Goal: Transaction & Acquisition: Book appointment/travel/reservation

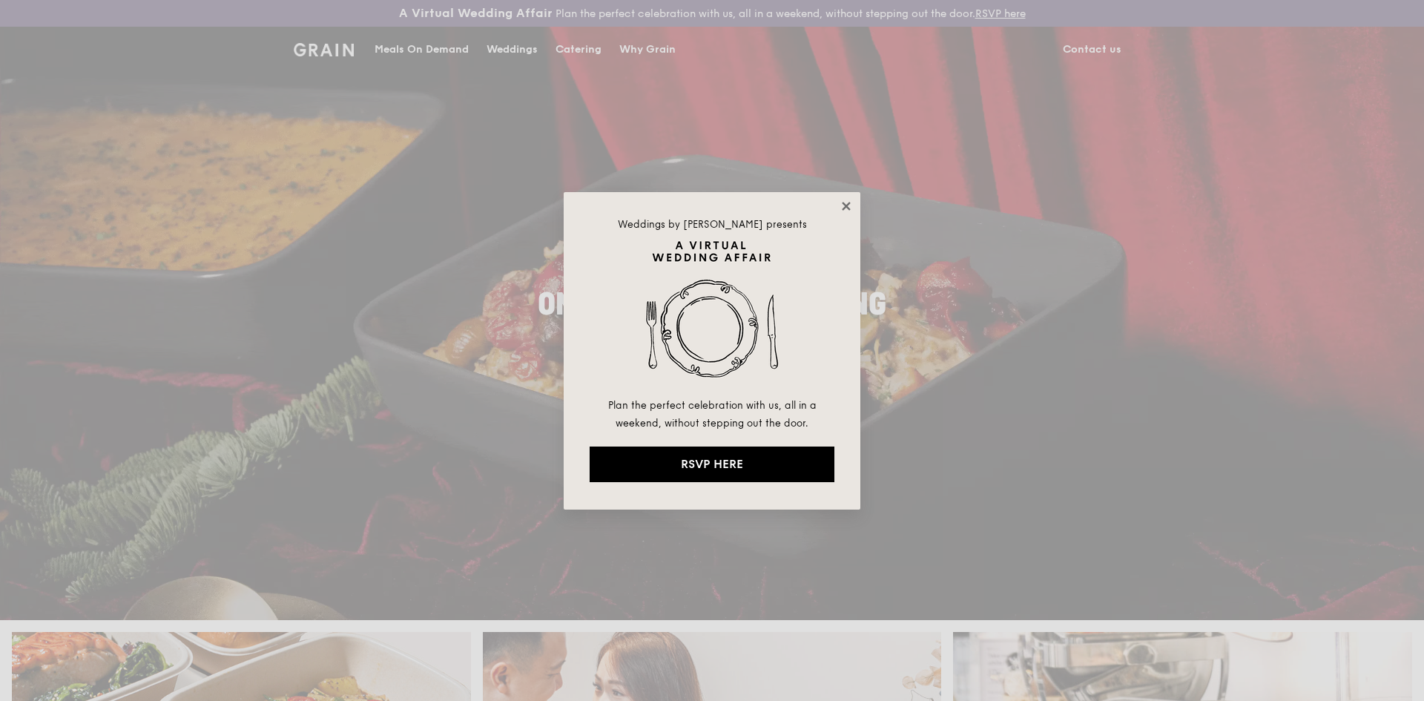
click at [849, 207] on icon at bounding box center [846, 206] width 13 height 13
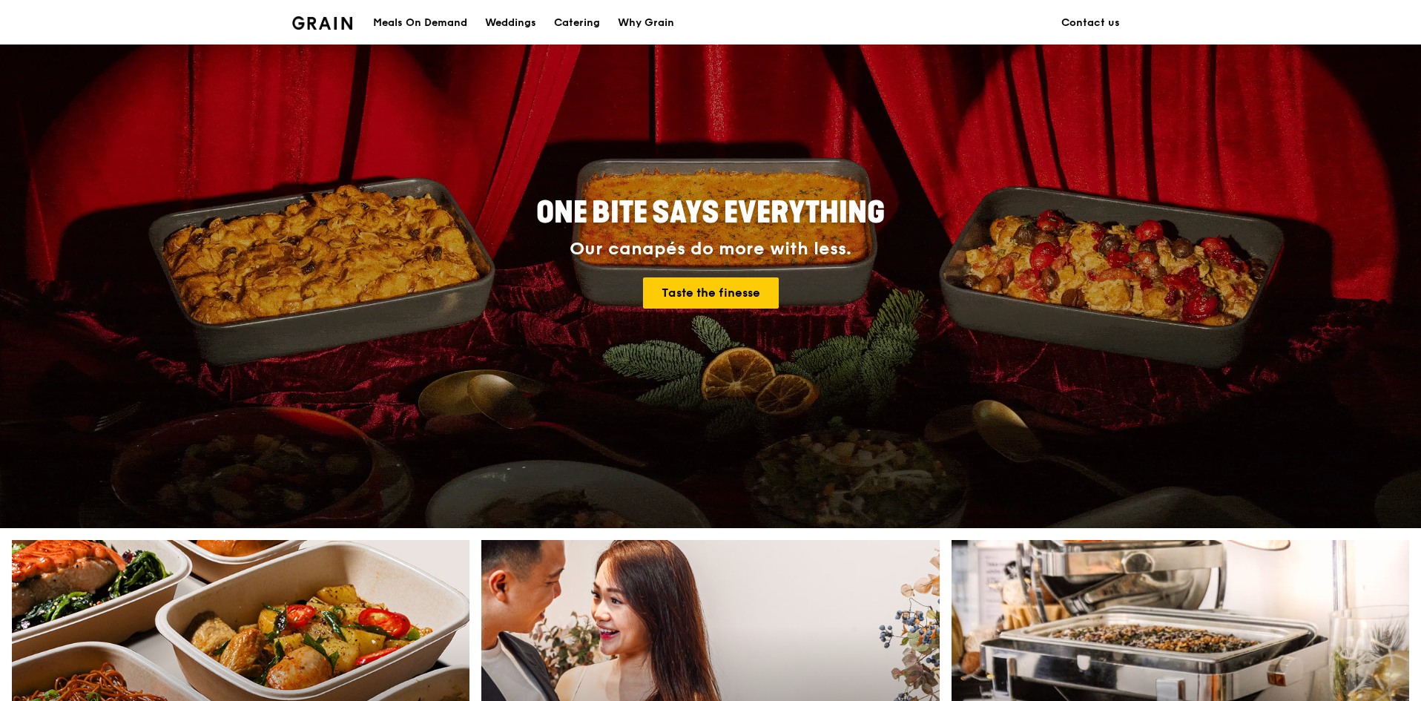
scroll to position [371, 0]
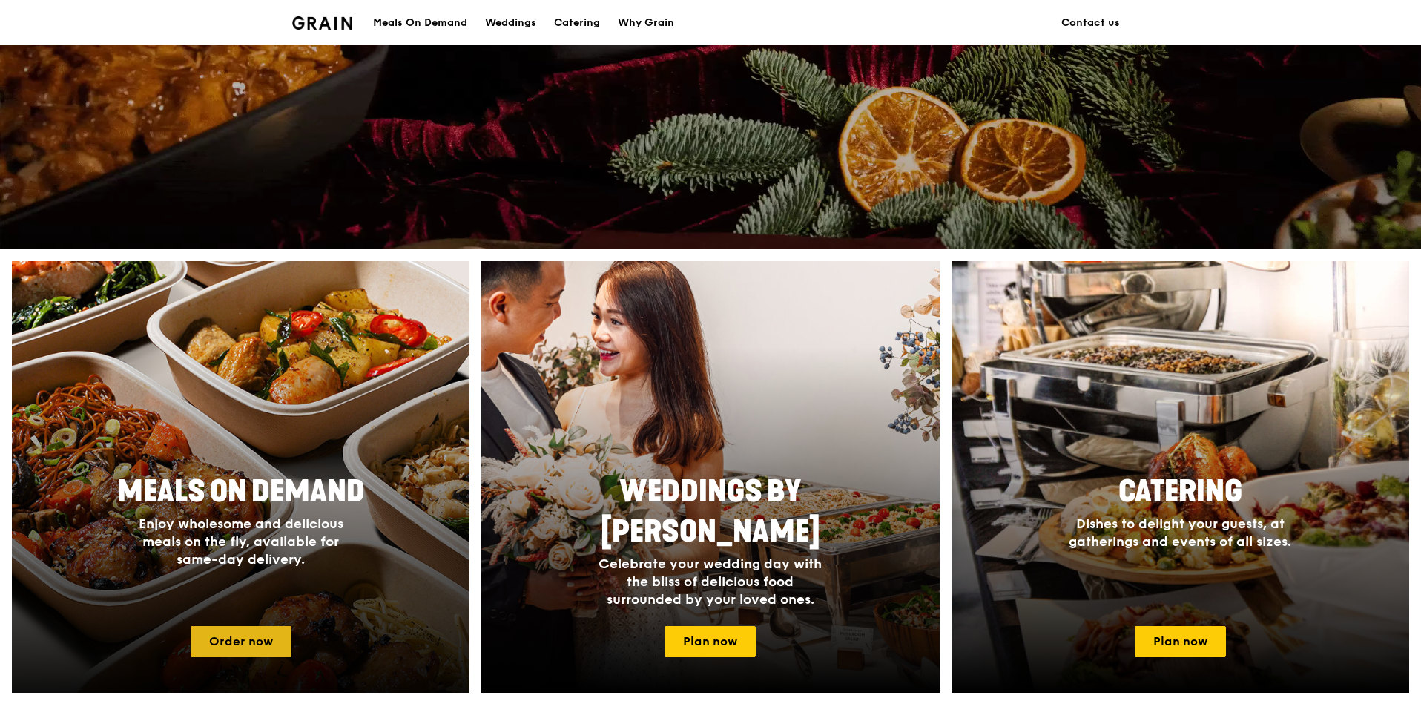
click at [231, 643] on link "Order now" at bounding box center [241, 641] width 101 height 31
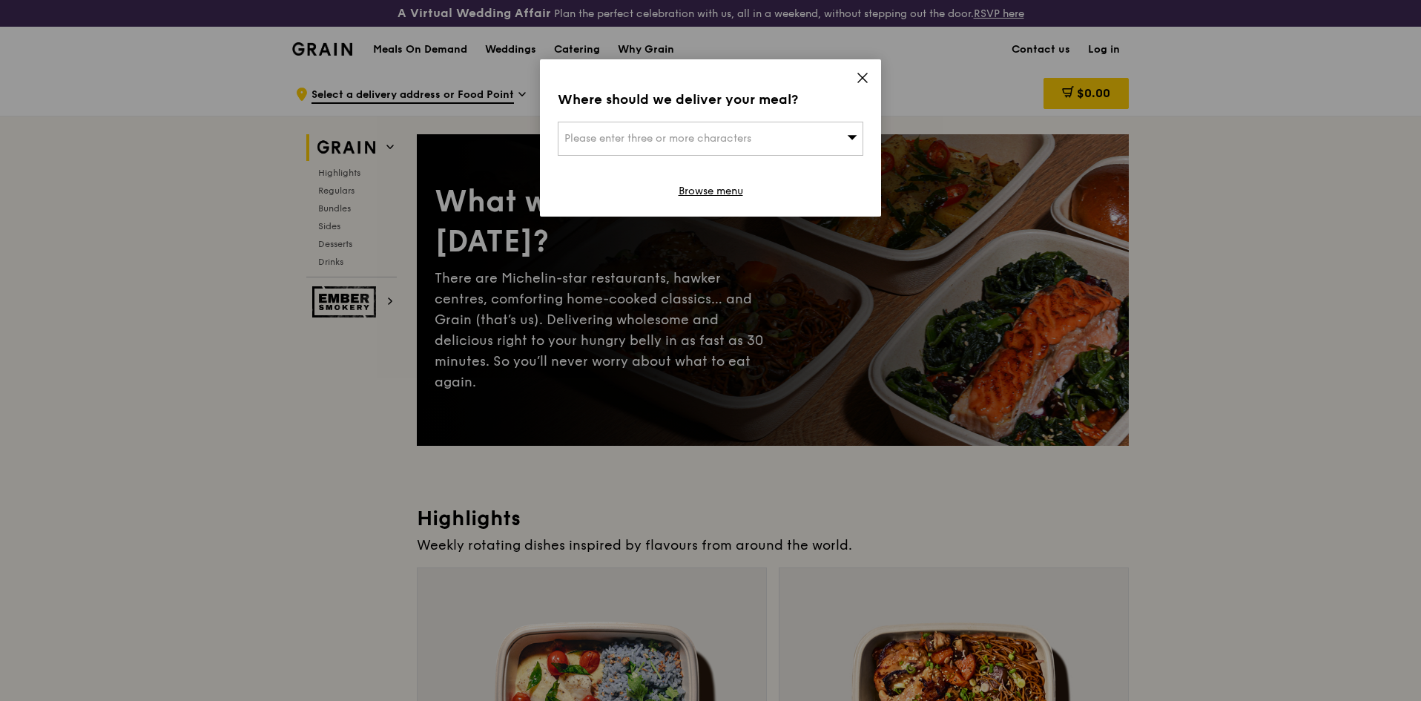
click at [786, 146] on div "Please enter three or more characters" at bounding box center [711, 139] width 306 height 34
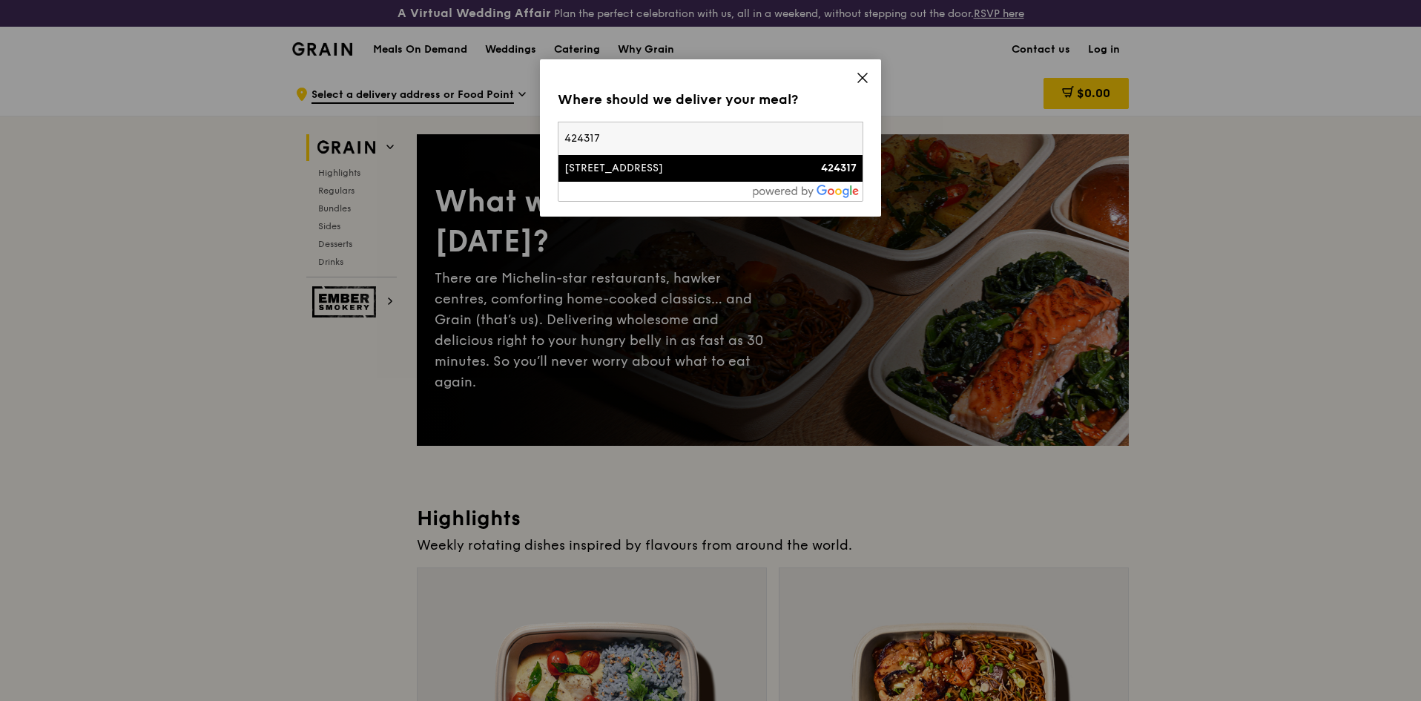
type input "424317"
click at [731, 177] on li "2 Rambai Road 424317" at bounding box center [711, 168] width 304 height 27
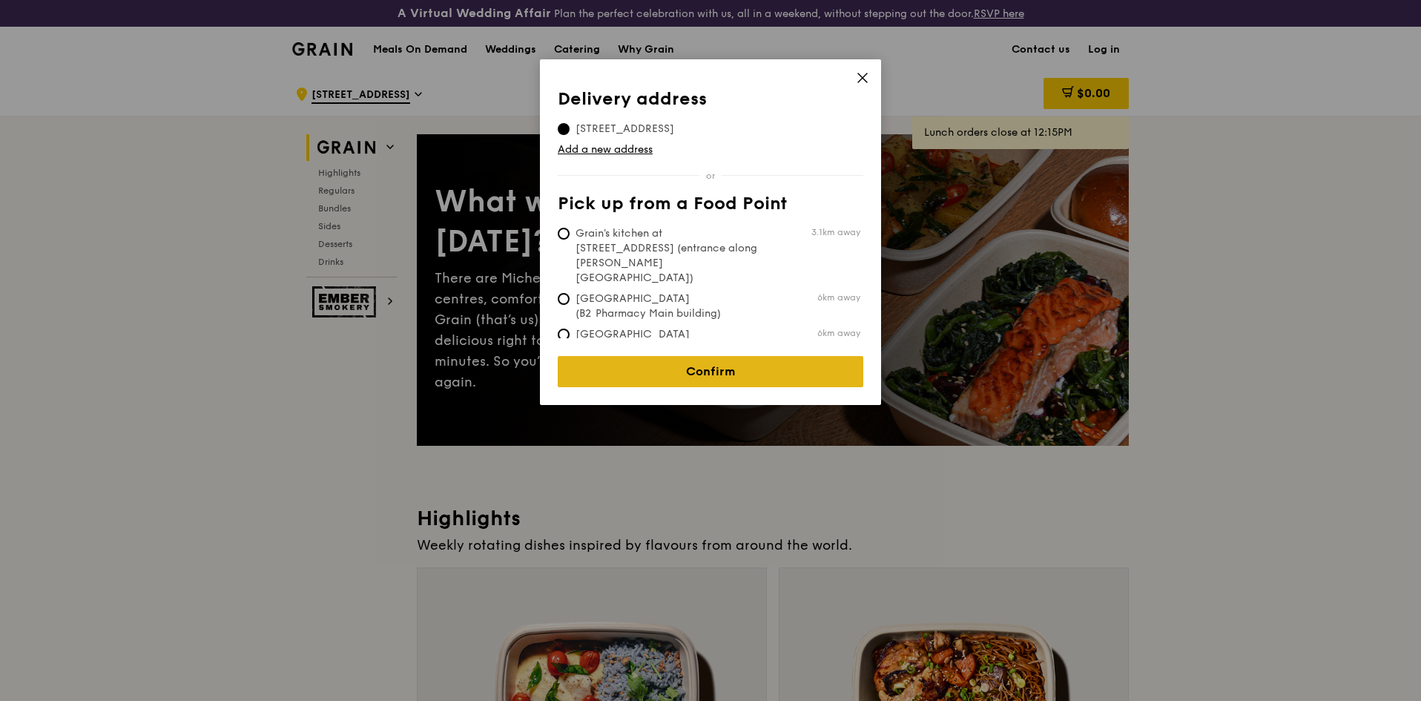
click at [688, 358] on link "Confirm" at bounding box center [711, 371] width 306 height 31
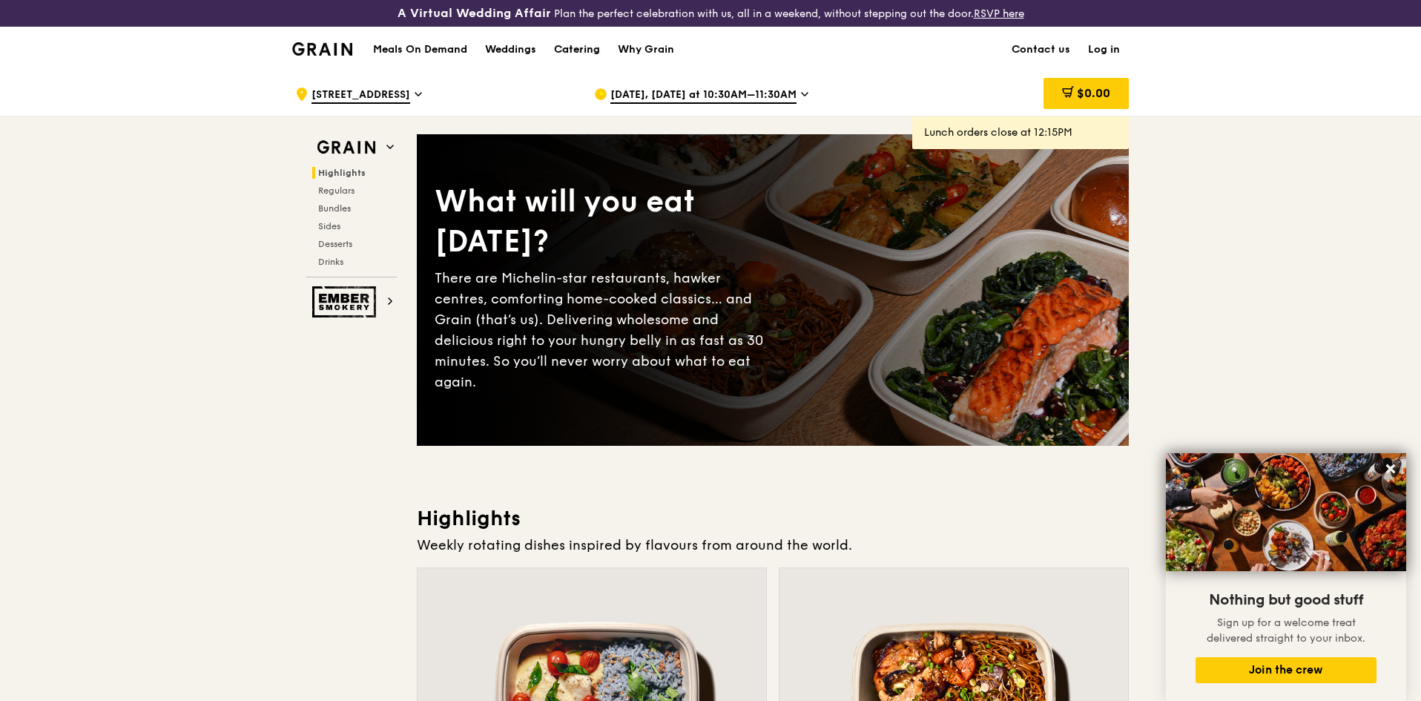
click at [585, 48] on div "Catering" at bounding box center [577, 49] width 46 height 45
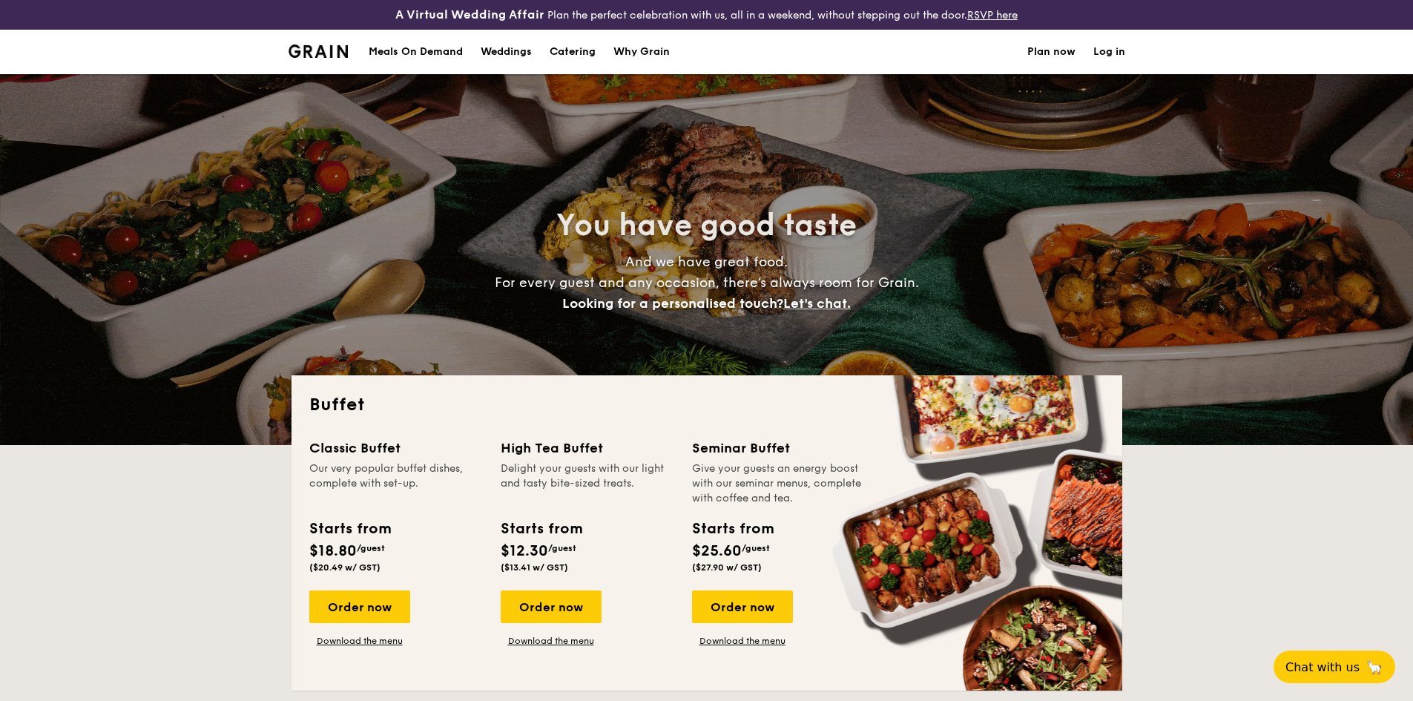
select select
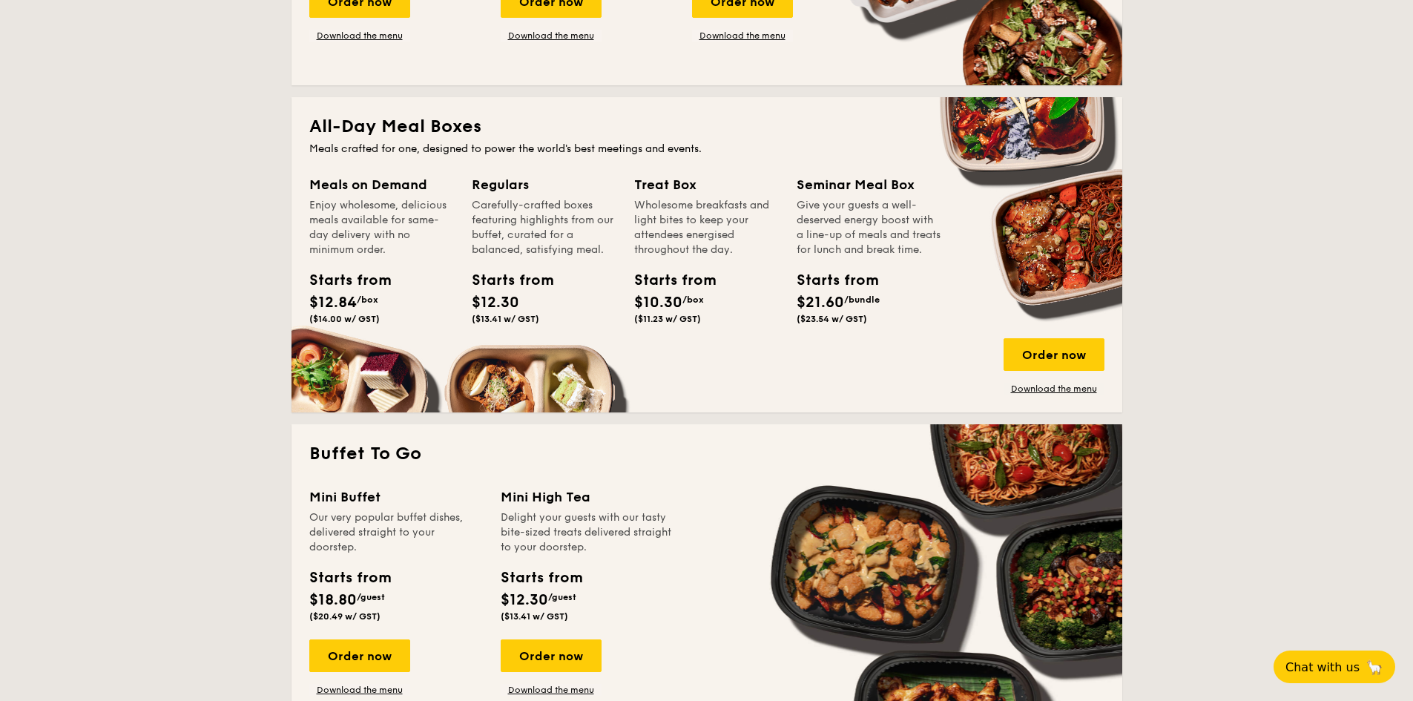
scroll to position [742, 0]
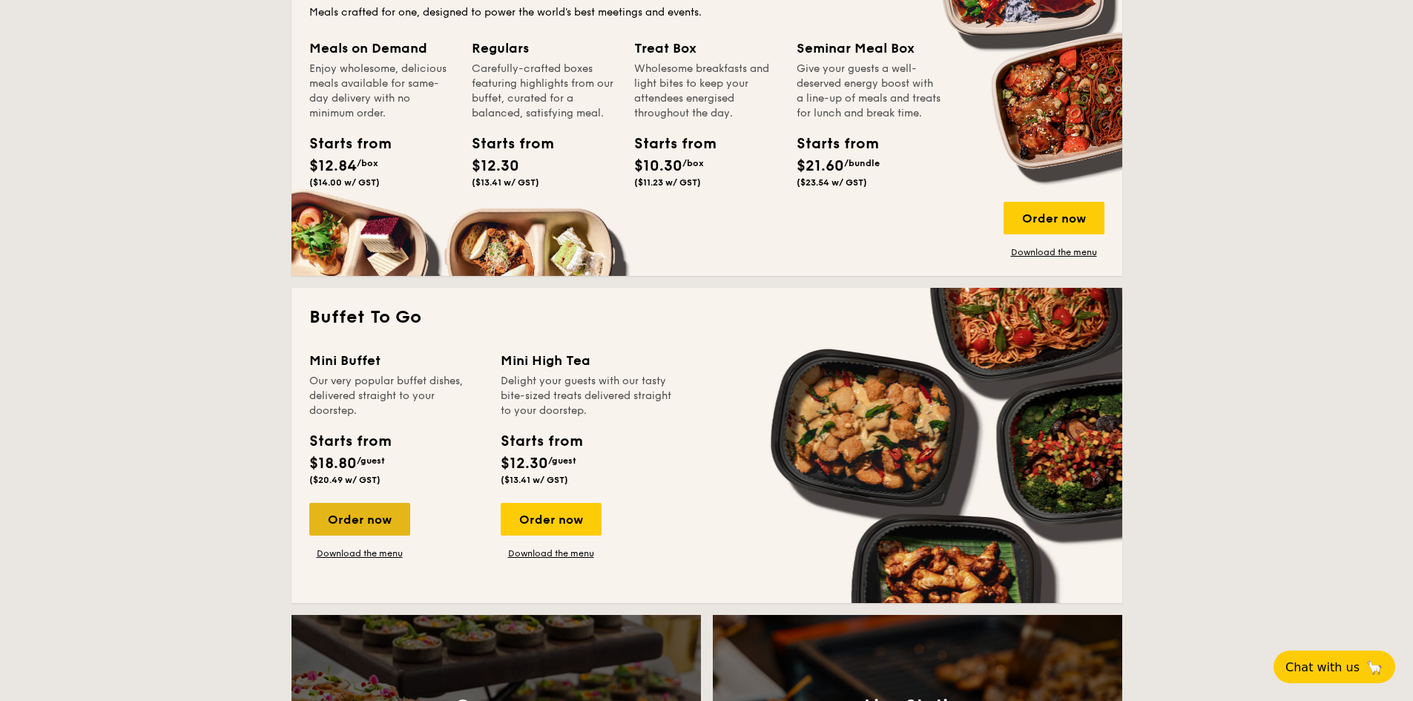
click at [393, 531] on div "Order now" at bounding box center [359, 519] width 101 height 33
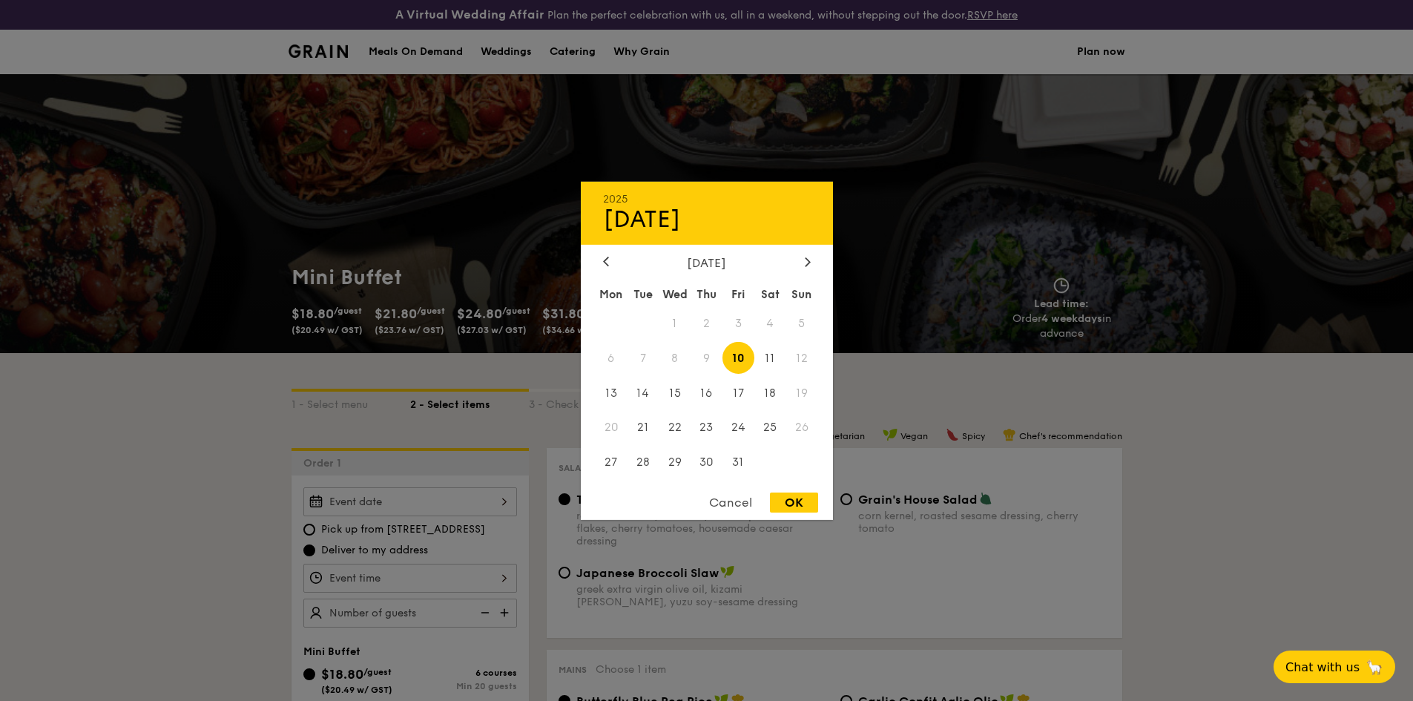
click at [469, 515] on div "2025 Oct [DATE] Tue Wed Thu Fri Sat Sun 1 2 3 4 5 6 7 8 9 10 11 12 13 14 15 16 …" at bounding box center [410, 501] width 214 height 29
click at [415, 372] on div at bounding box center [706, 350] width 1413 height 701
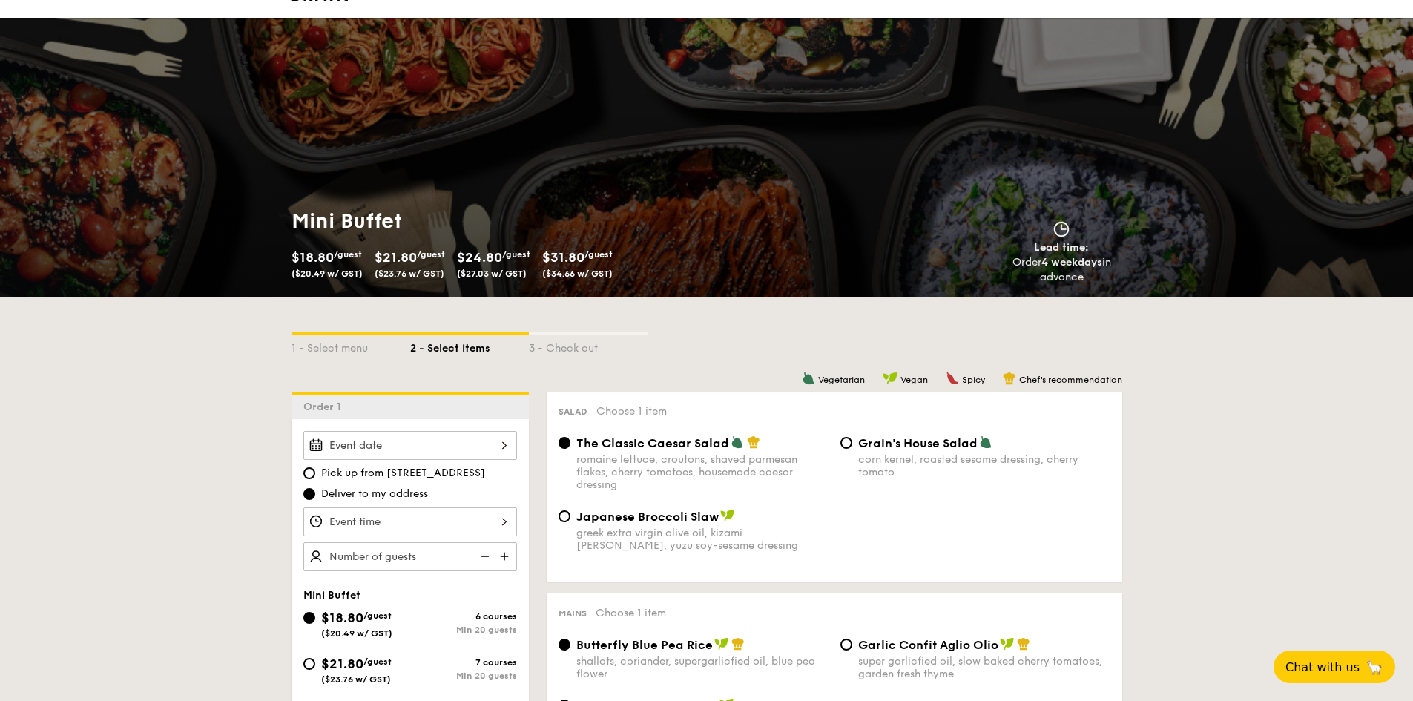
scroll to position [223, 0]
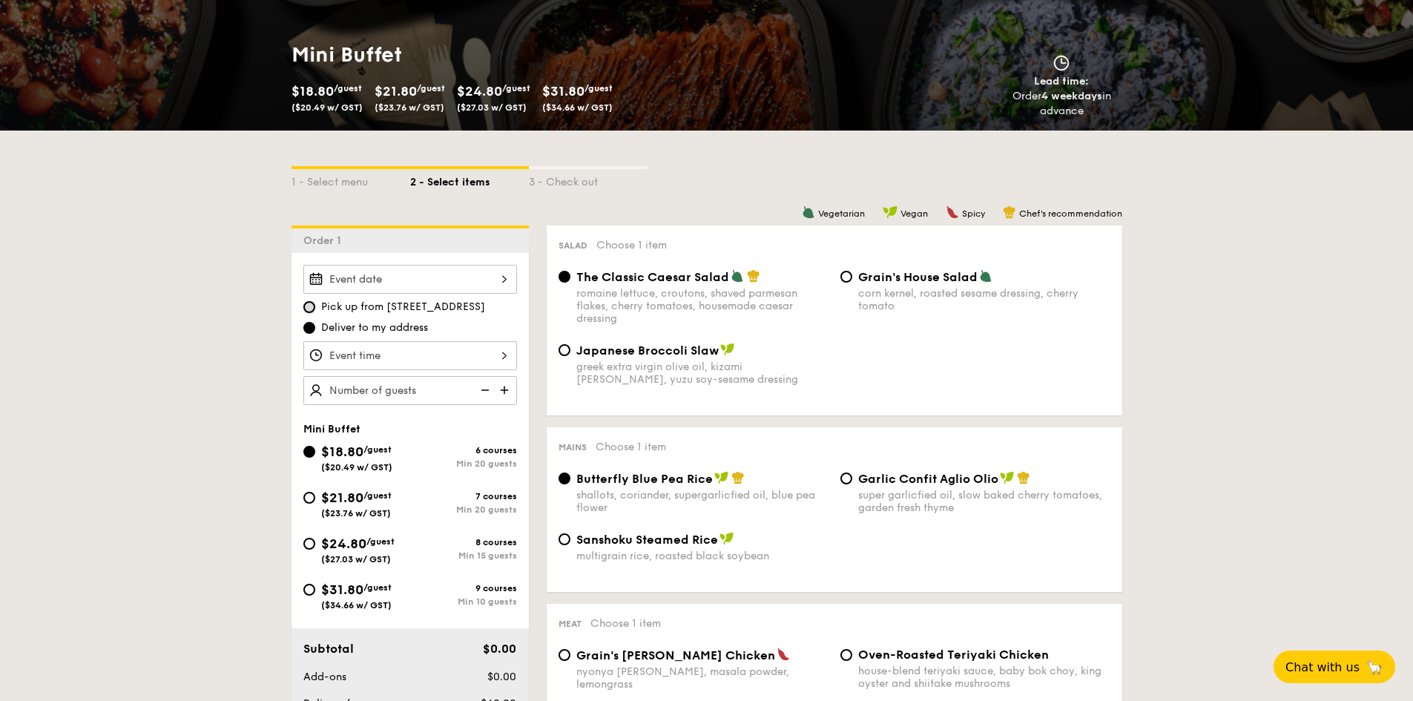
click at [314, 307] on input "Pick up from [STREET_ADDRESS]" at bounding box center [309, 307] width 12 height 12
radio input "true"
click at [479, 361] on div at bounding box center [410, 355] width 214 height 29
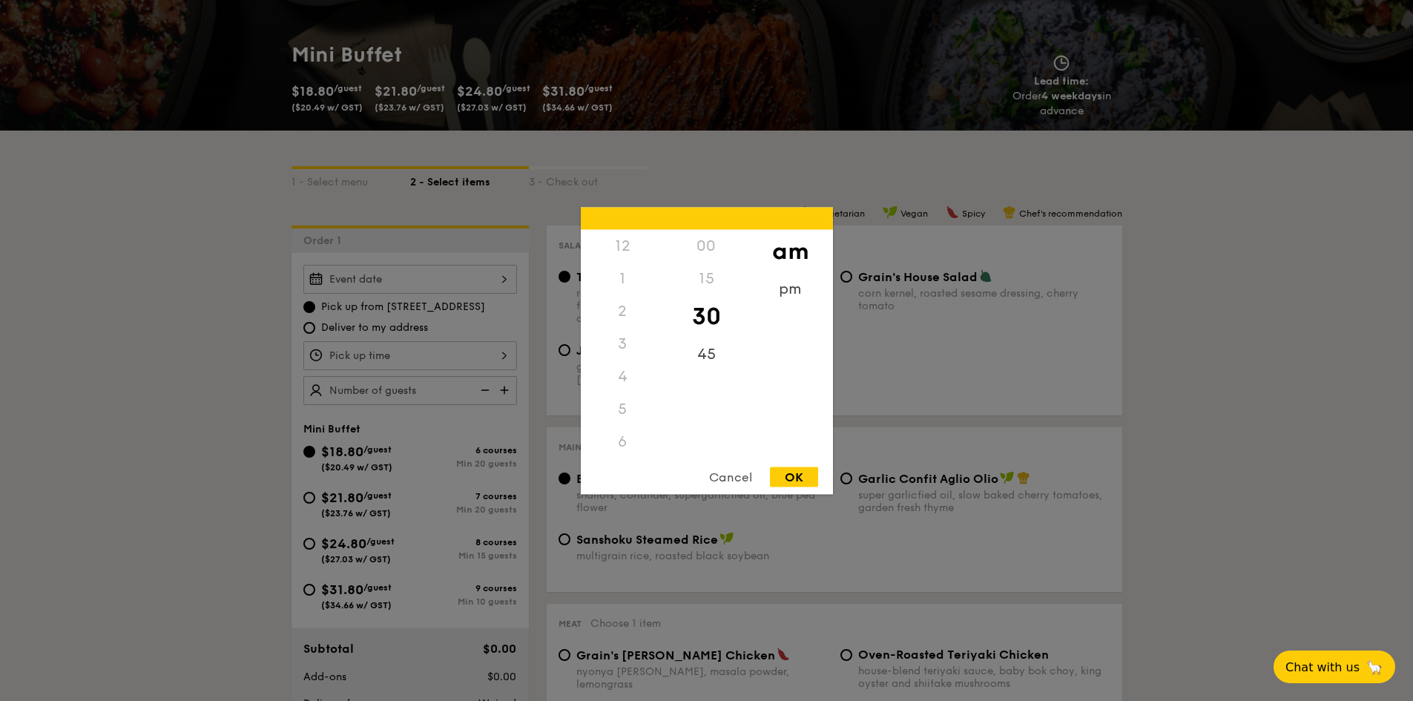
scroll to position [163, 0]
click at [793, 475] on div "OK" at bounding box center [794, 477] width 48 height 20
type input "10:30AM"
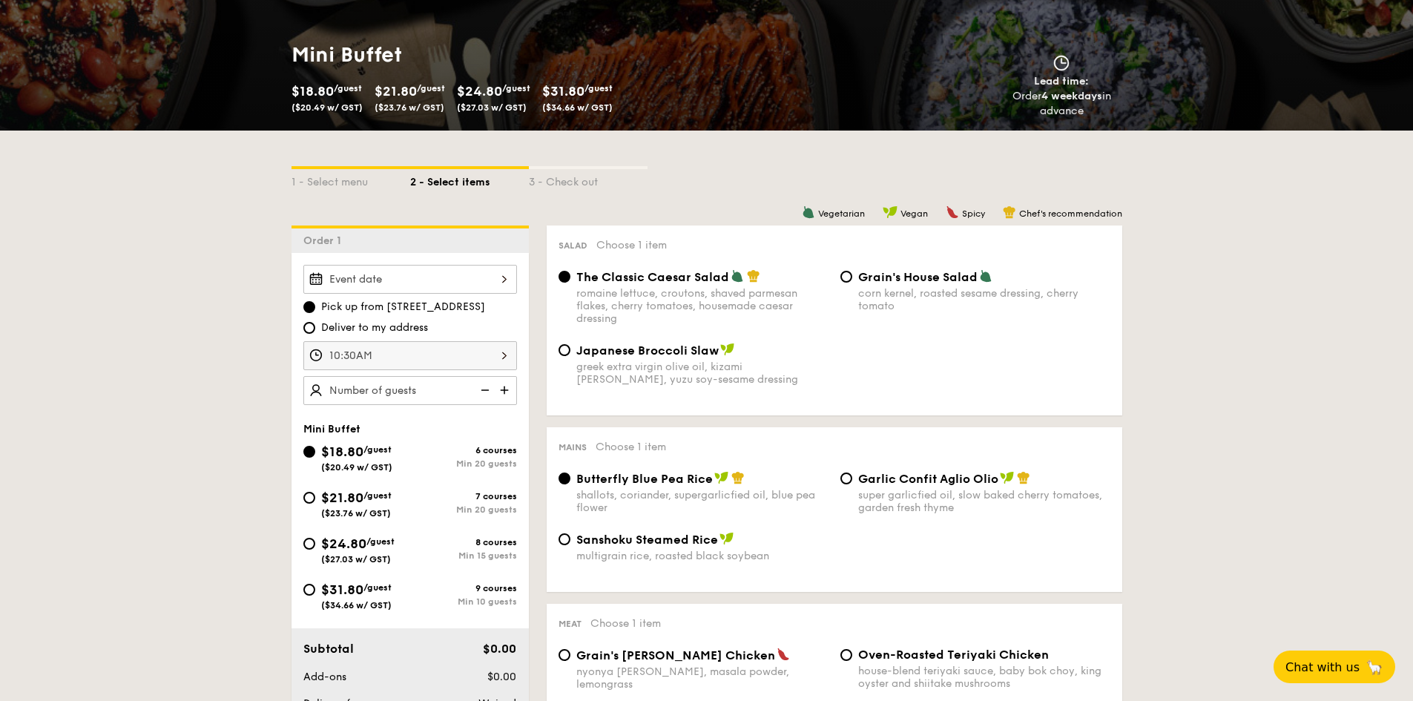
click at [399, 286] on div at bounding box center [410, 279] width 214 height 29
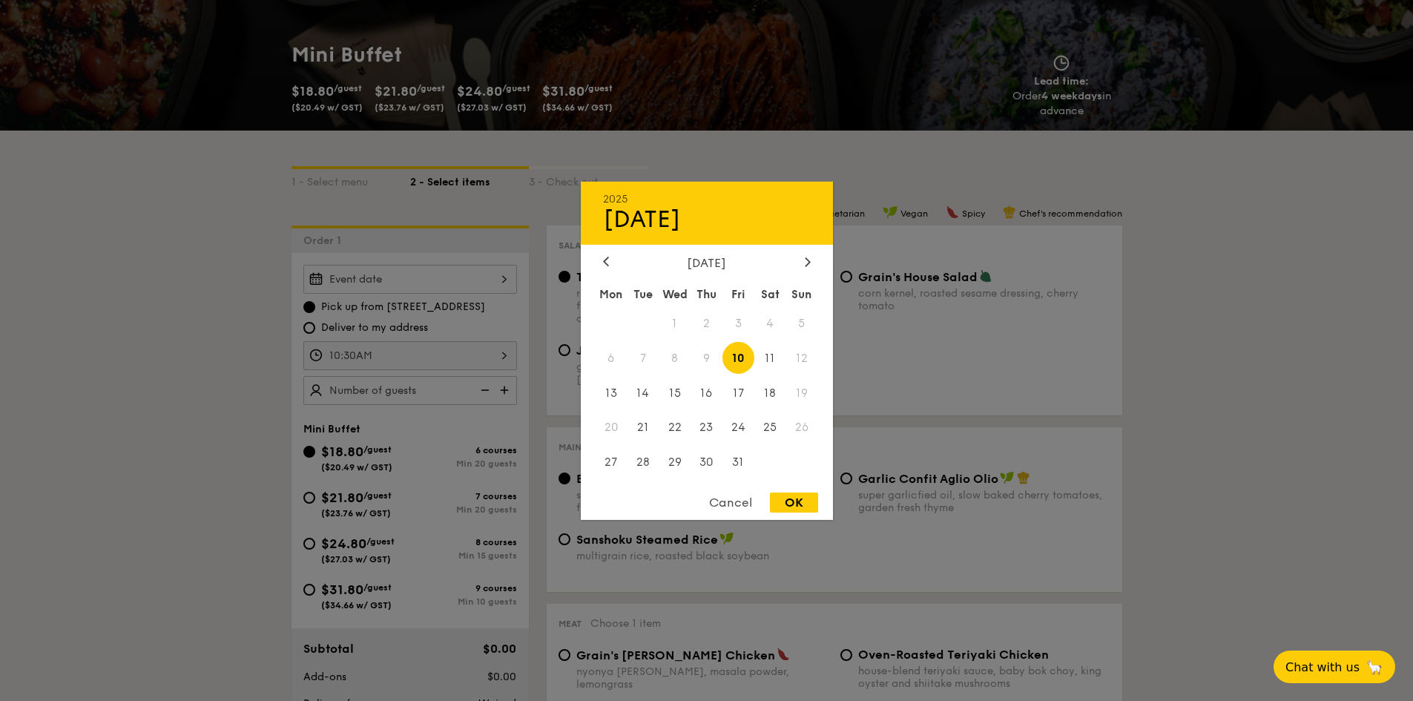
click at [728, 503] on div "Cancel" at bounding box center [730, 503] width 73 height 20
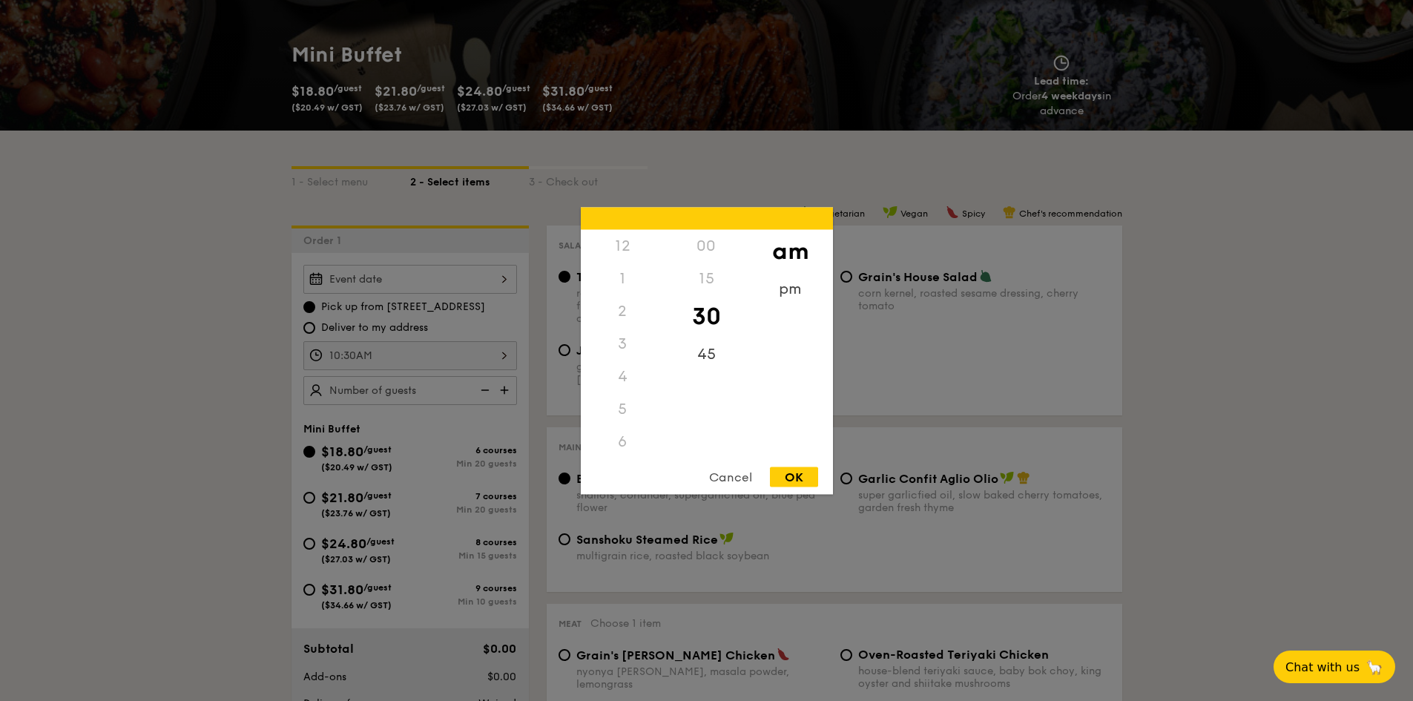
click at [469, 355] on div "10:30AM 12 1 2 3 4 5 6 7 8 9 10 11 00 15 30 45 am pm Cancel OK" at bounding box center [410, 355] width 214 height 29
click at [723, 481] on div "Cancel" at bounding box center [730, 477] width 73 height 20
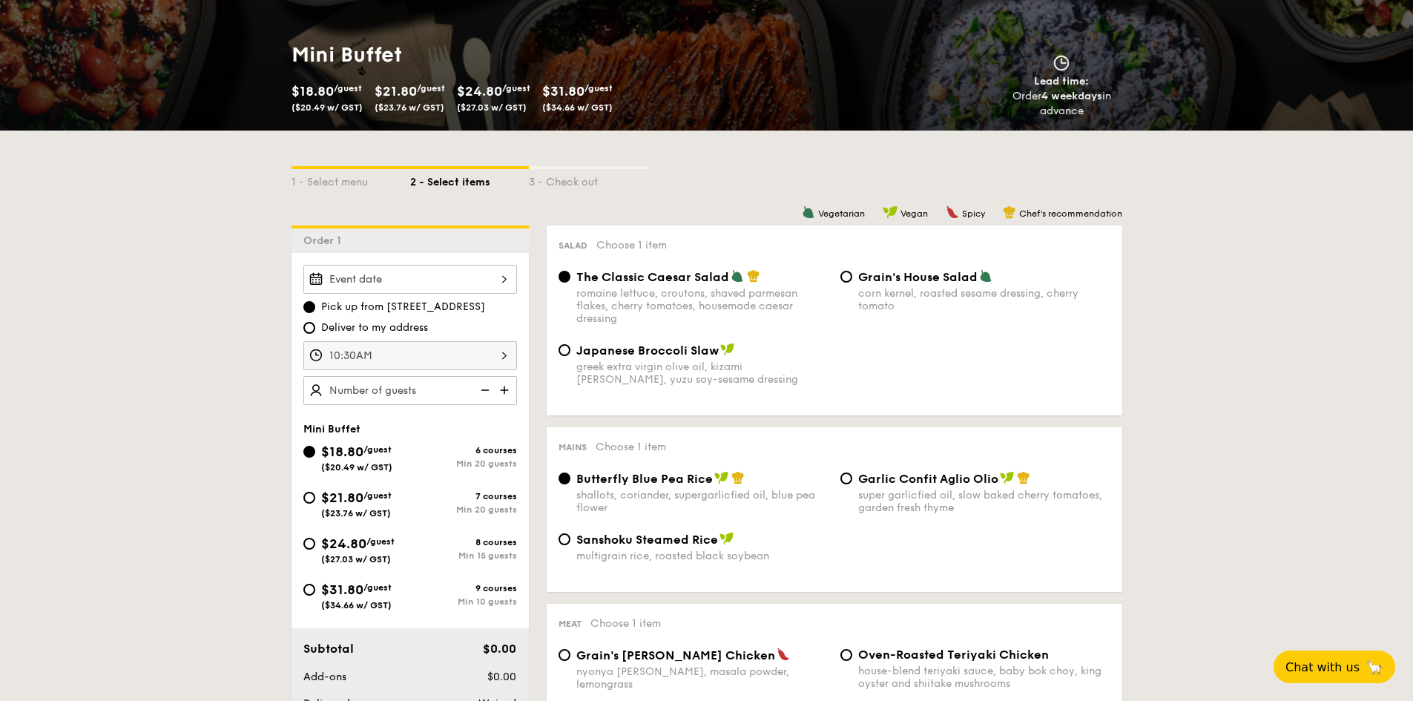
scroll to position [371, 0]
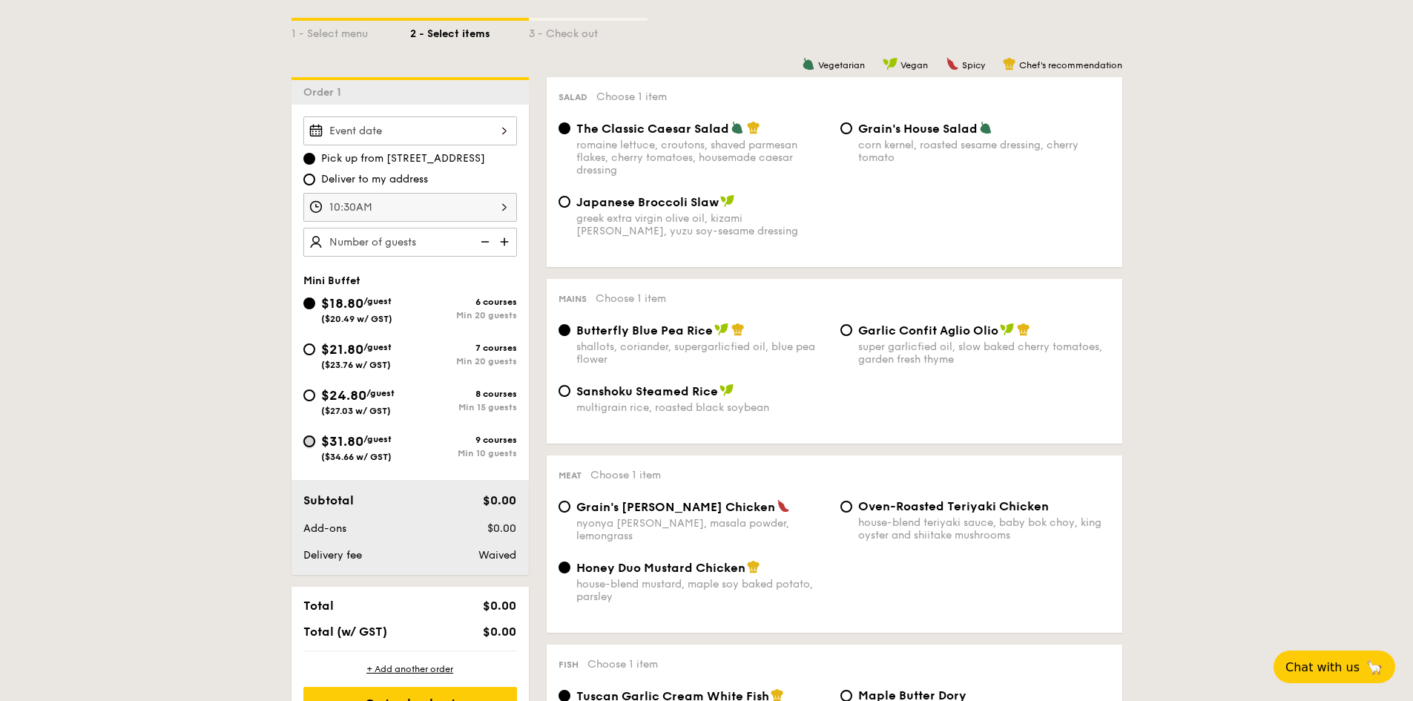
click at [312, 445] on input "$31.80 /guest ($34.66 w/ GST) 9 courses Min 10 guests" at bounding box center [309, 441] width 12 height 12
radio input "true"
radio input "false"
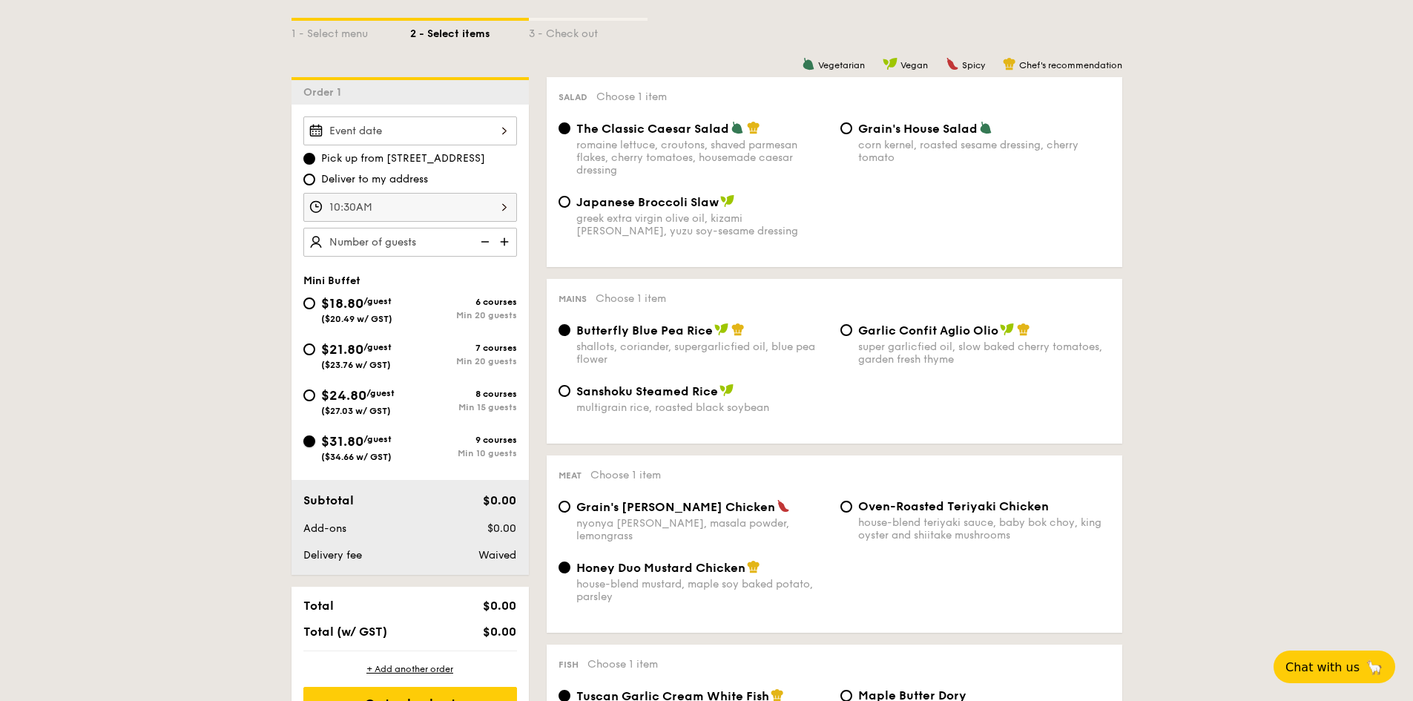
radio input "true"
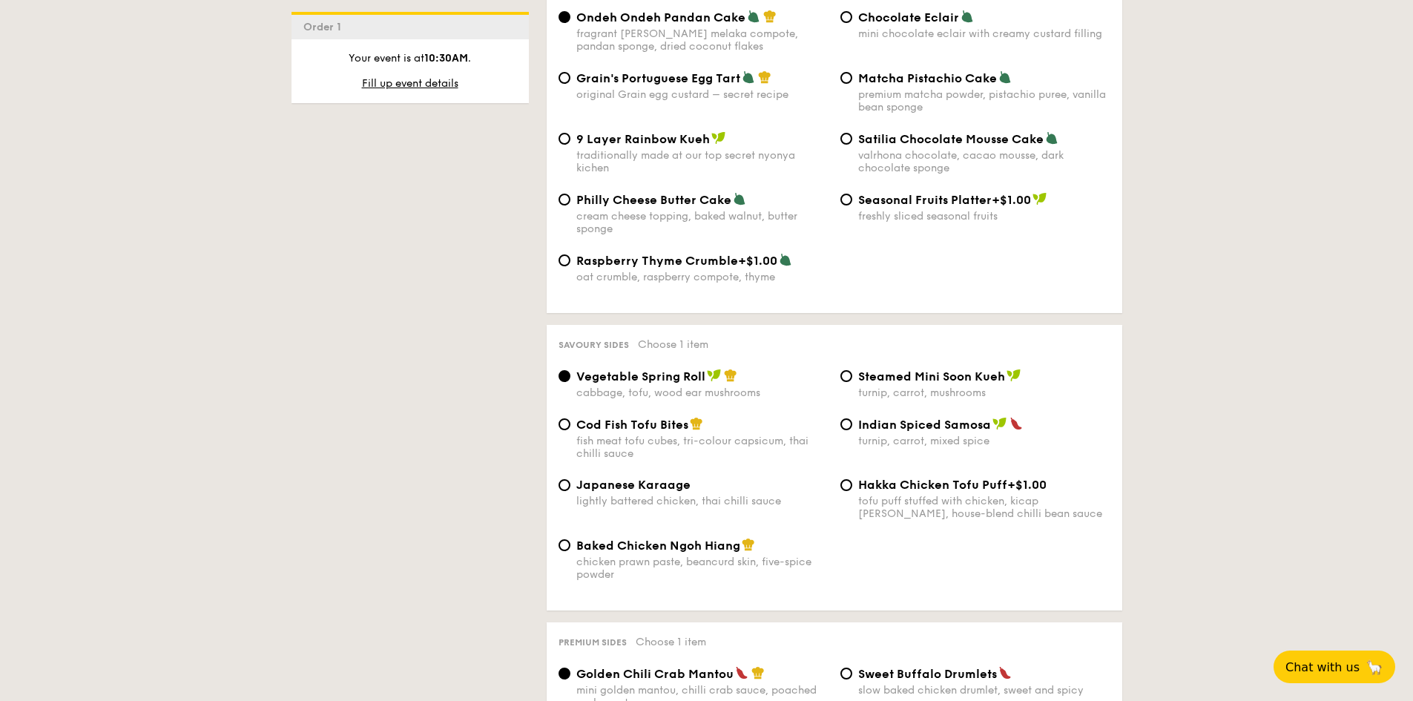
scroll to position [2300, 0]
